Goal: Go to known website: Access a specific website the user already knows

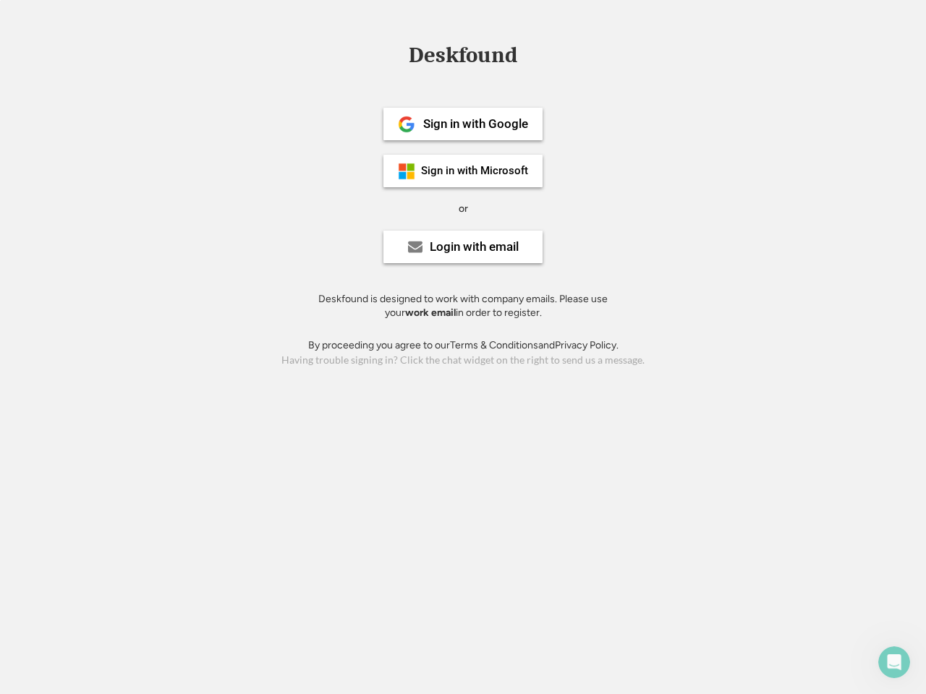
click at [463, 207] on div "or" at bounding box center [463, 209] width 9 height 14
click at [463, 58] on div "Deskfound" at bounding box center [463, 55] width 123 height 22
click at [396, 54] on div "Deskfound" at bounding box center [463, 57] width 926 height 27
click at [463, 58] on div "Deskfound" at bounding box center [463, 55] width 123 height 22
click at [463, 208] on div "or" at bounding box center [463, 209] width 9 height 14
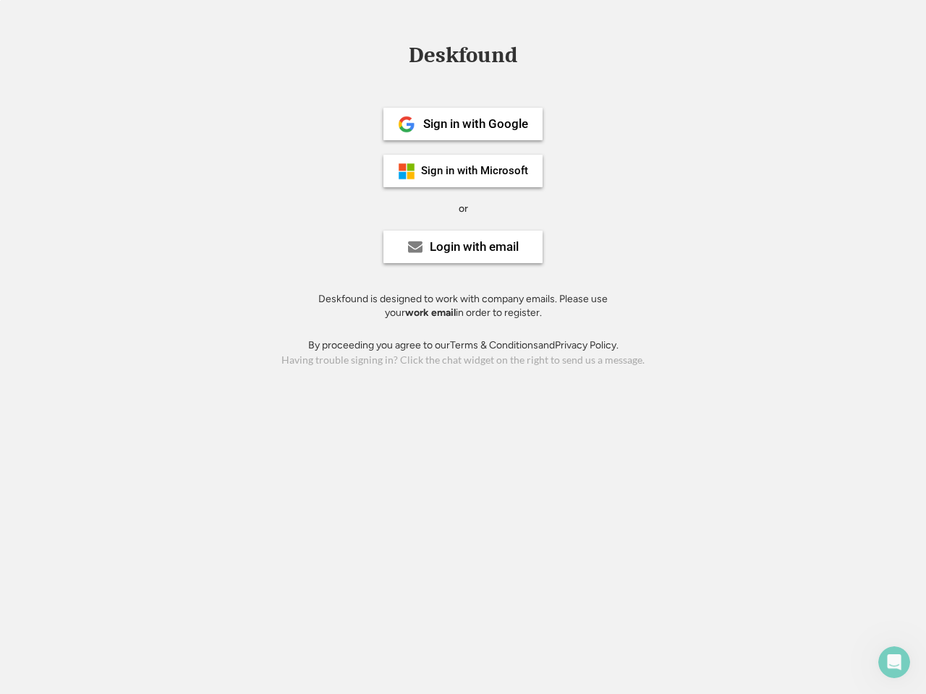
click at [463, 124] on div "Sign in with Google" at bounding box center [475, 124] width 105 height 12
click at [475, 124] on div "Sign in with Google" at bounding box center [475, 124] width 105 height 12
click at [407, 124] on img at bounding box center [406, 124] width 17 height 17
click at [463, 171] on div "Sign in with Microsoft" at bounding box center [474, 171] width 107 height 11
click at [475, 171] on div "Sign in with Microsoft" at bounding box center [474, 171] width 107 height 11
